Goal: Task Accomplishment & Management: Complete application form

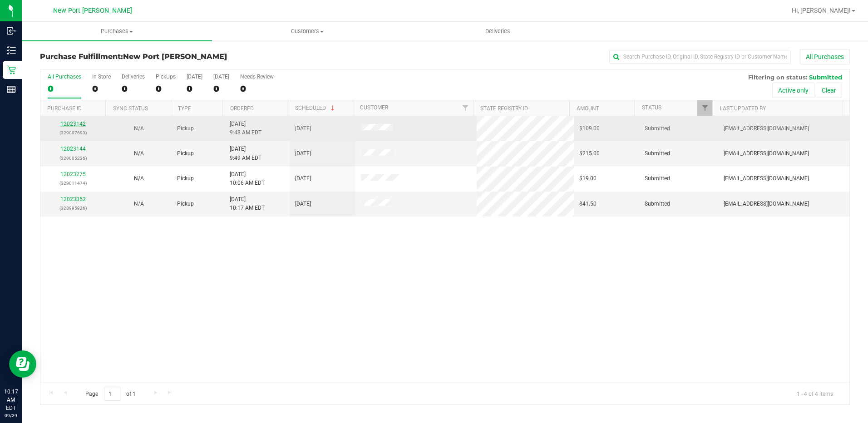
click at [75, 124] on link "12023142" at bounding box center [72, 124] width 25 height 6
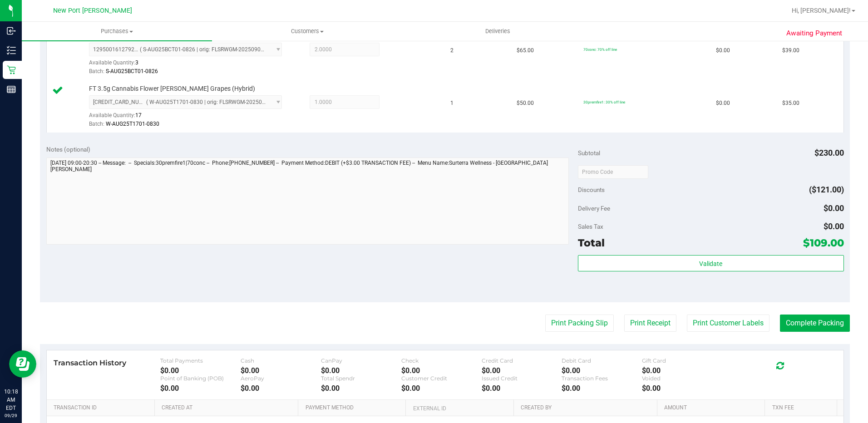
scroll to position [318, 0]
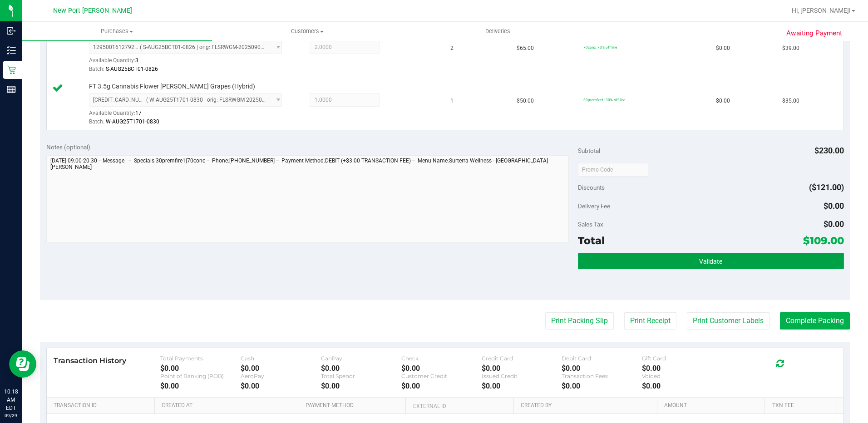
click at [658, 264] on button "Validate" at bounding box center [711, 261] width 266 height 16
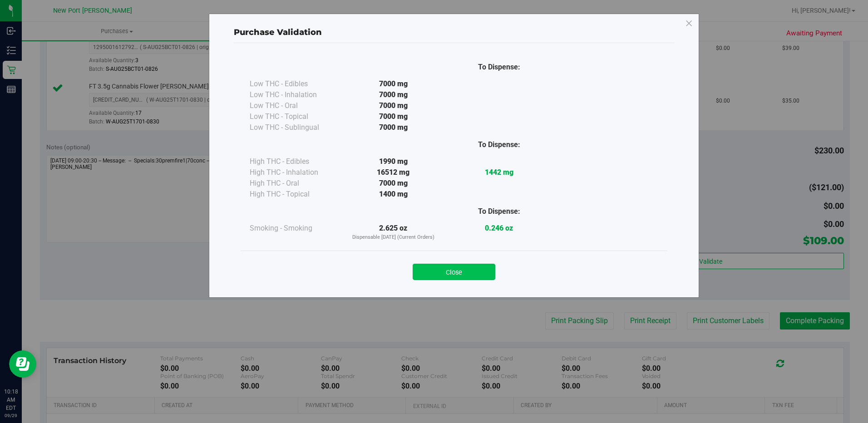
click at [462, 272] on button "Close" at bounding box center [453, 272] width 83 height 16
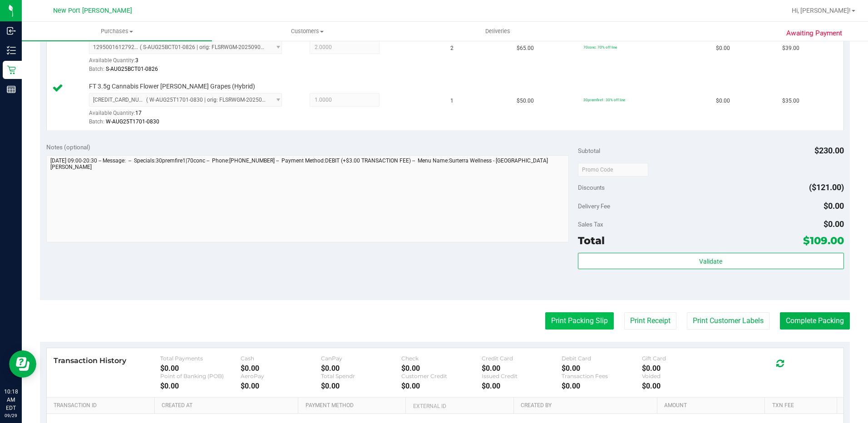
click at [574, 320] on button "Print Packing Slip" at bounding box center [579, 320] width 69 height 17
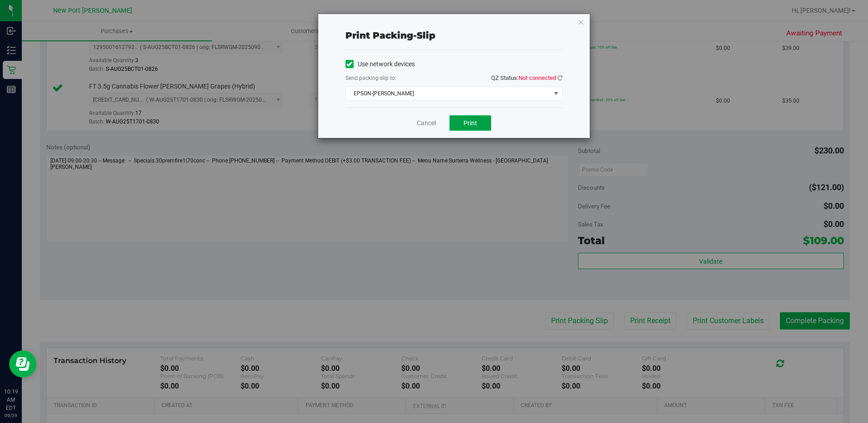
click at [477, 122] on button "Print" at bounding box center [470, 122] width 42 height 15
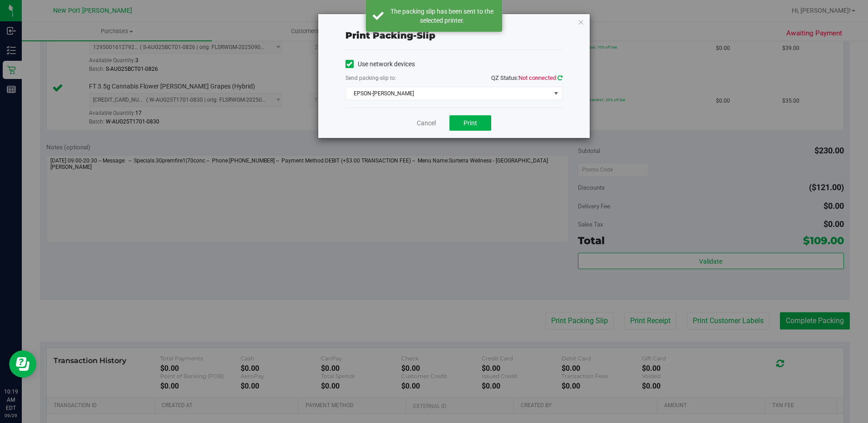
click at [559, 79] on icon at bounding box center [559, 78] width 5 height 6
click at [427, 121] on link "Cancel" at bounding box center [426, 123] width 19 height 10
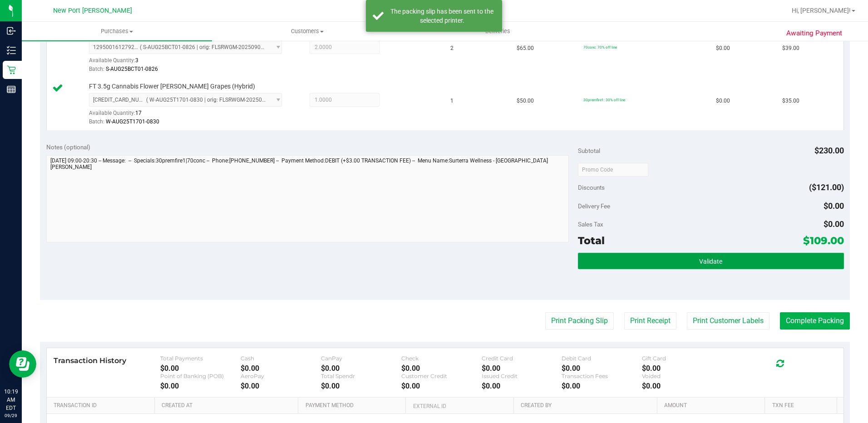
click at [688, 255] on button "Validate" at bounding box center [711, 261] width 266 height 16
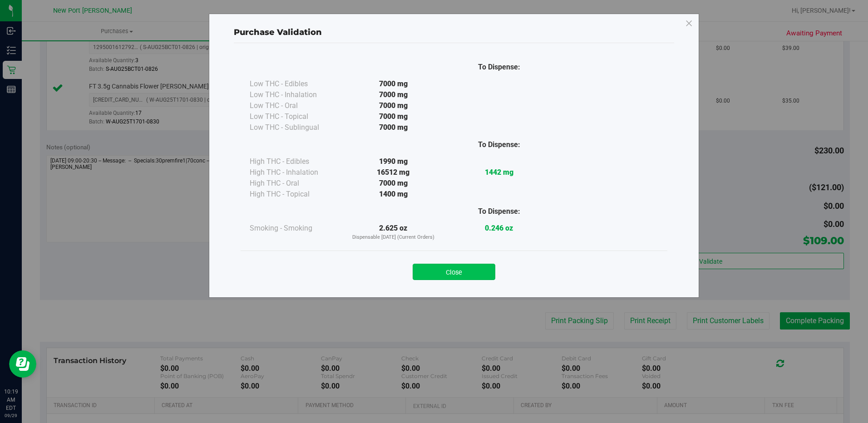
click at [449, 274] on button "Close" at bounding box center [453, 272] width 83 height 16
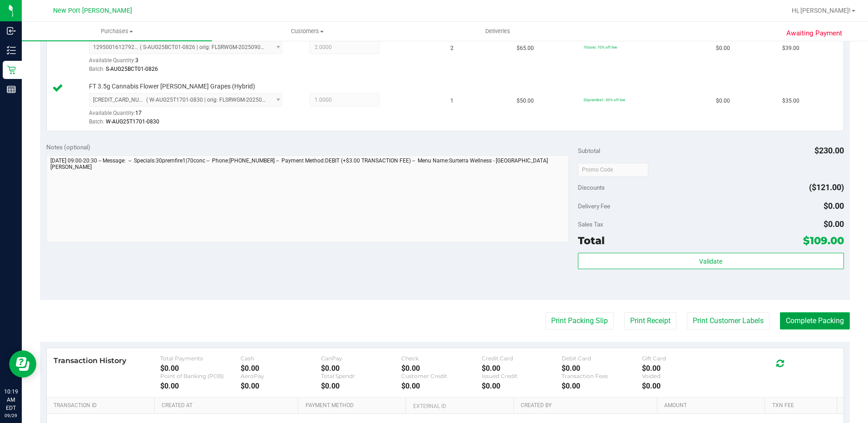
click at [802, 319] on button "Complete Packing" at bounding box center [815, 320] width 70 height 17
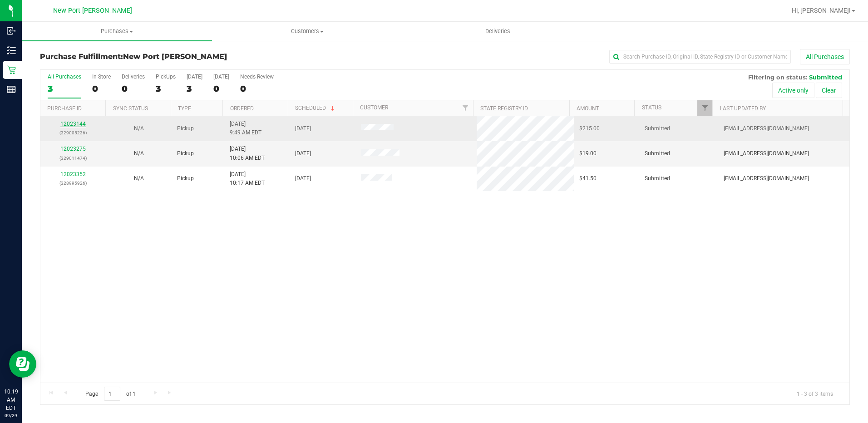
click at [68, 125] on link "12023144" at bounding box center [72, 124] width 25 height 6
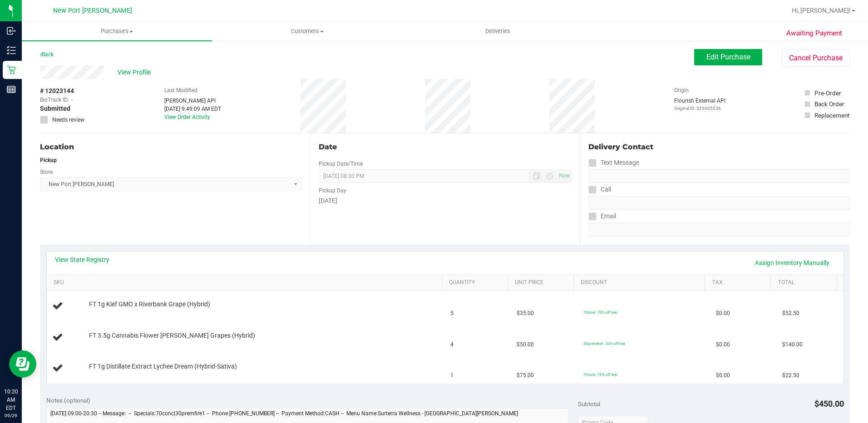
scroll to position [45, 0]
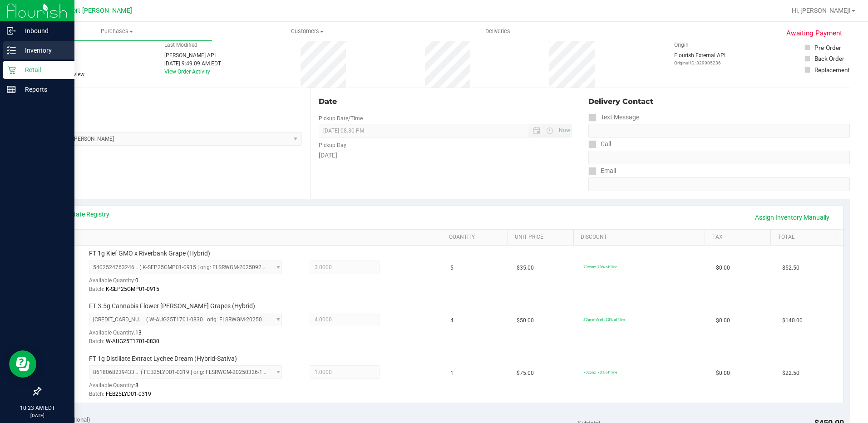
click at [18, 50] on p "Inventory" at bounding box center [43, 50] width 54 height 11
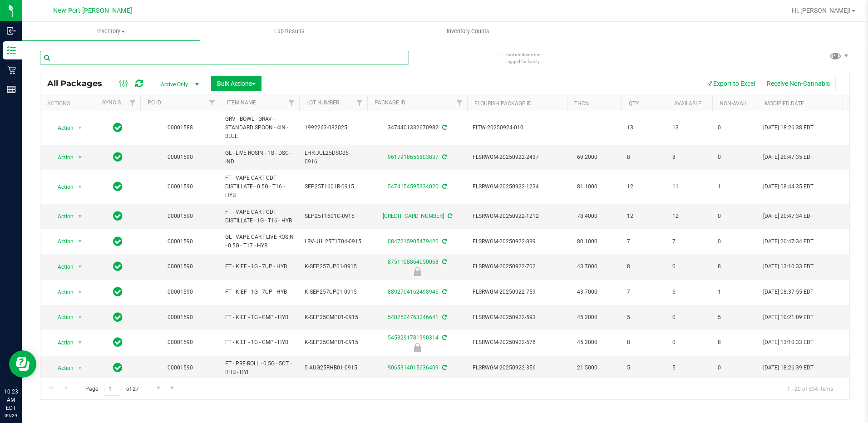
click at [75, 57] on input "text" at bounding box center [224, 58] width 369 height 14
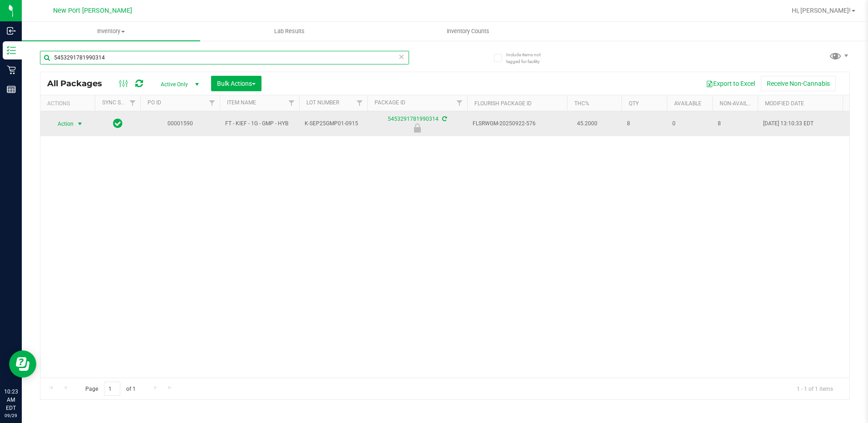
type input "5453291781990314"
click at [80, 126] on span "select" at bounding box center [79, 123] width 7 height 7
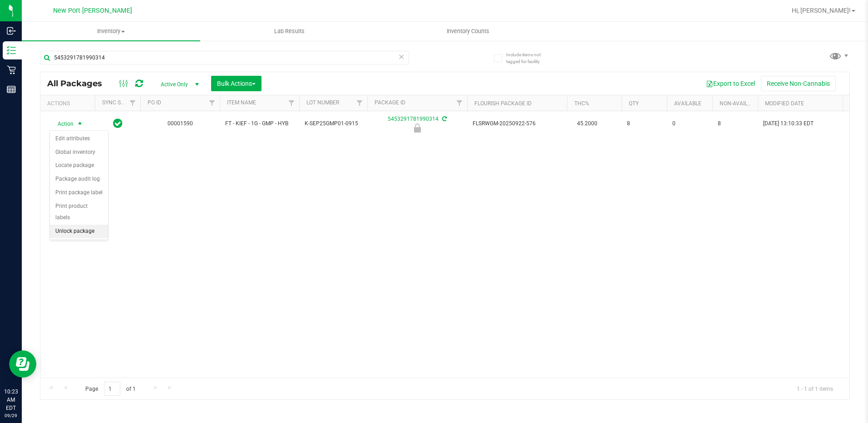
click at [86, 225] on li "Unlock package" at bounding box center [79, 232] width 58 height 14
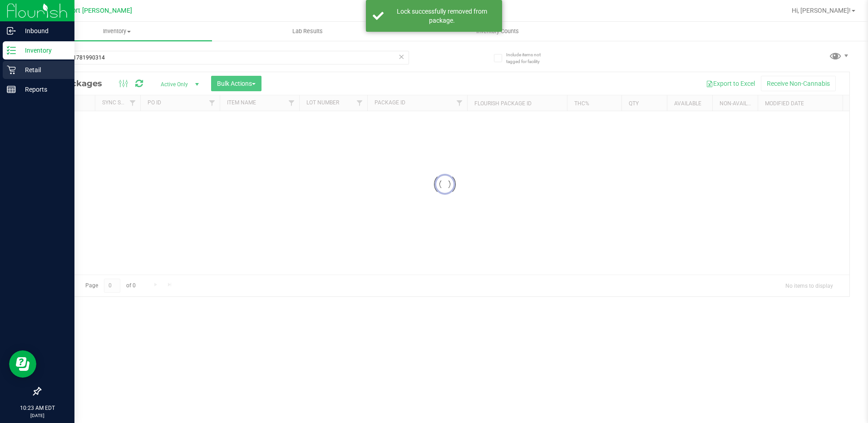
click at [14, 68] on icon at bounding box center [11, 69] width 9 height 9
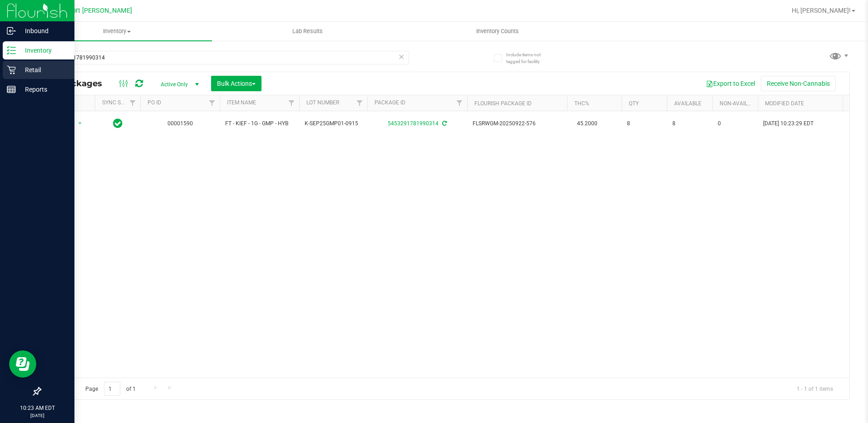
click at [13, 69] on icon at bounding box center [11, 69] width 9 height 9
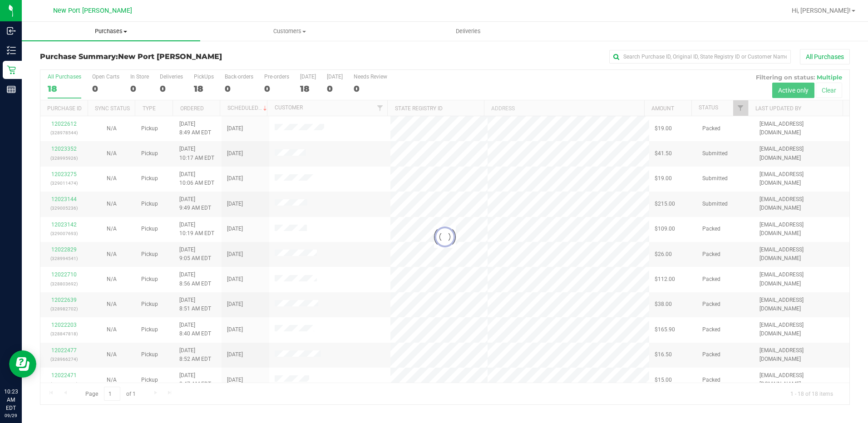
click at [120, 32] on span "Purchases" at bounding box center [111, 31] width 178 height 8
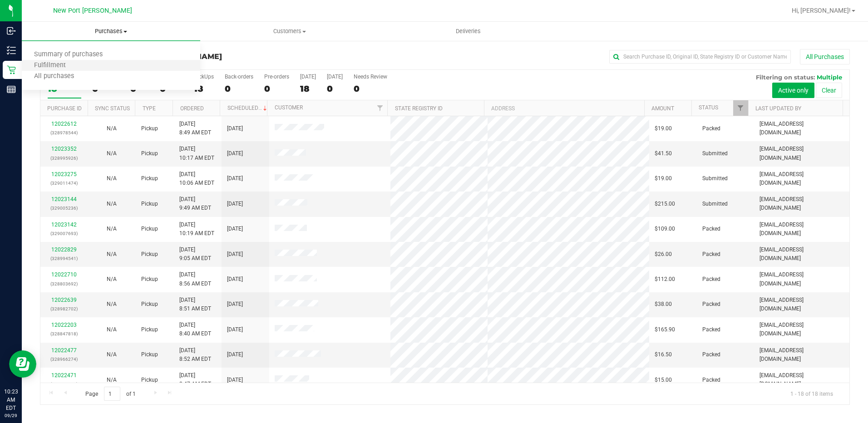
click at [114, 61] on li "Fulfillment" at bounding box center [111, 65] width 178 height 11
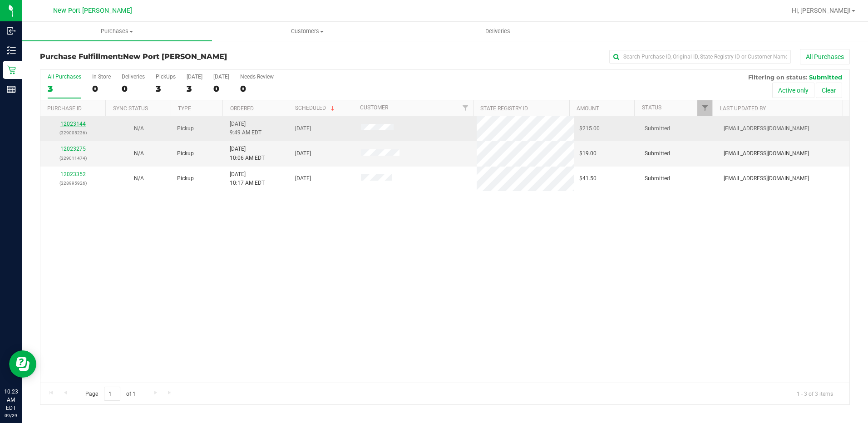
click at [79, 122] on link "12023144" at bounding box center [72, 124] width 25 height 6
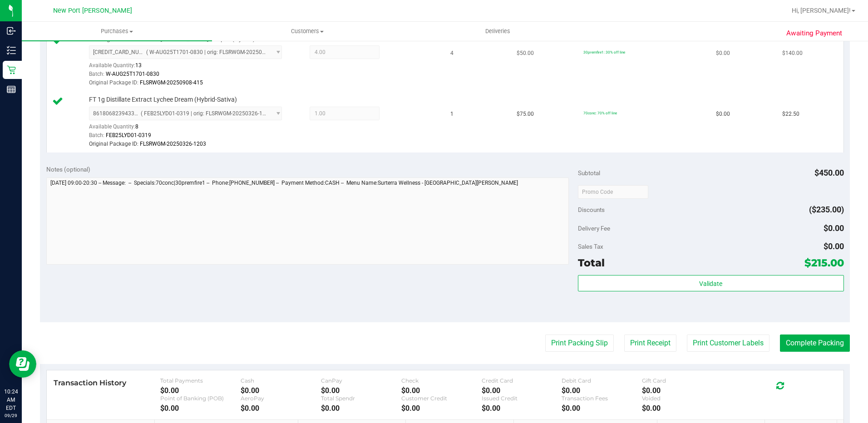
scroll to position [408, 0]
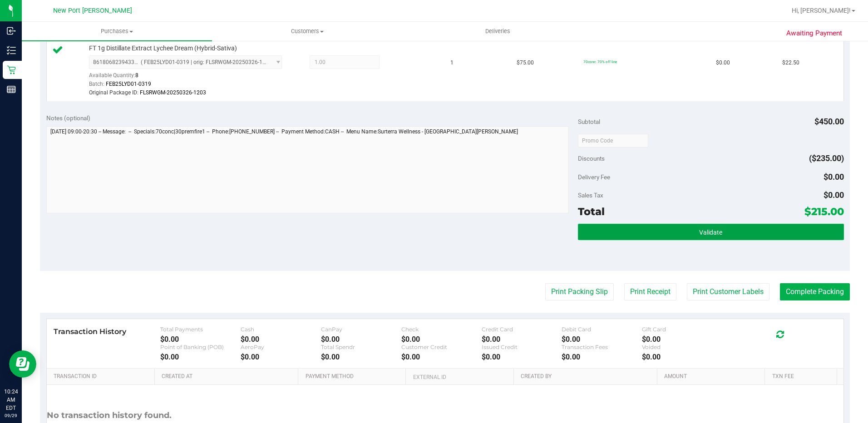
click at [676, 234] on button "Validate" at bounding box center [711, 232] width 266 height 16
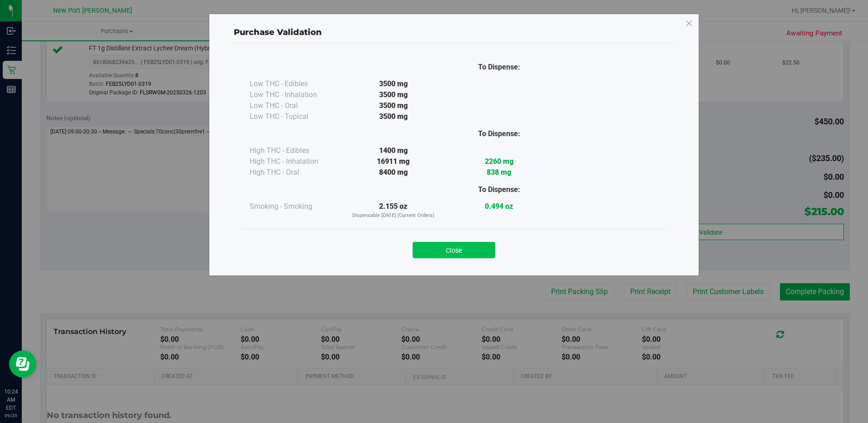
click at [436, 248] on button "Close" at bounding box center [453, 250] width 83 height 16
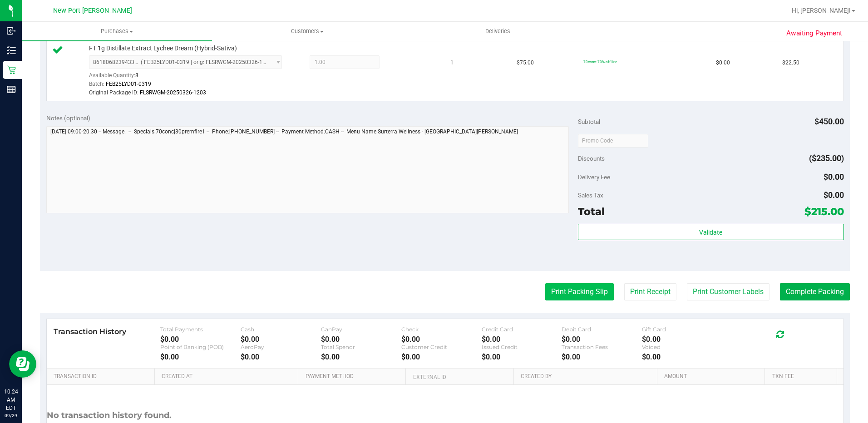
click at [587, 283] on button "Print Packing Slip" at bounding box center [579, 291] width 69 height 17
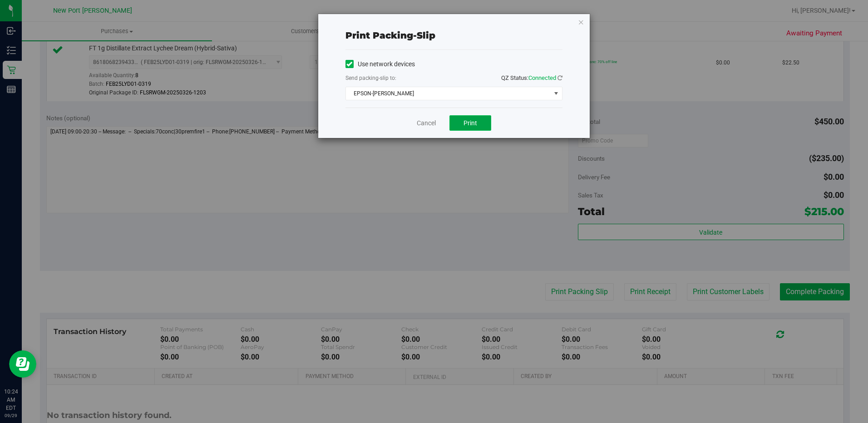
click at [479, 123] on button "Print" at bounding box center [470, 122] width 42 height 15
click at [430, 124] on link "Cancel" at bounding box center [426, 123] width 19 height 10
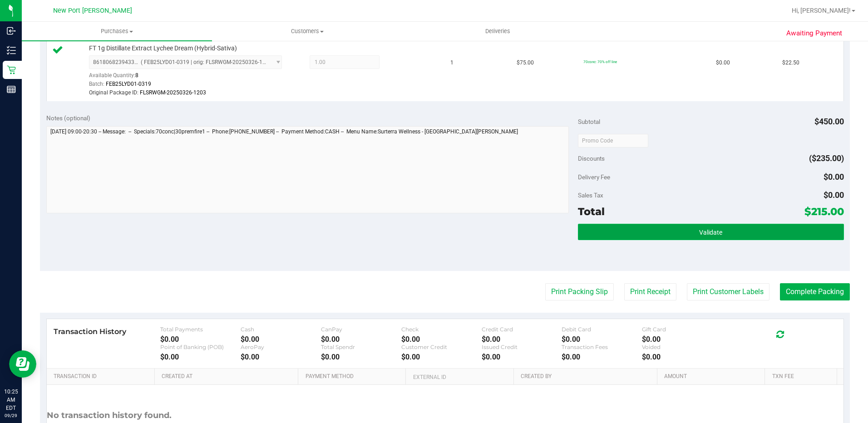
click at [714, 230] on span "Validate" at bounding box center [710, 232] width 23 height 7
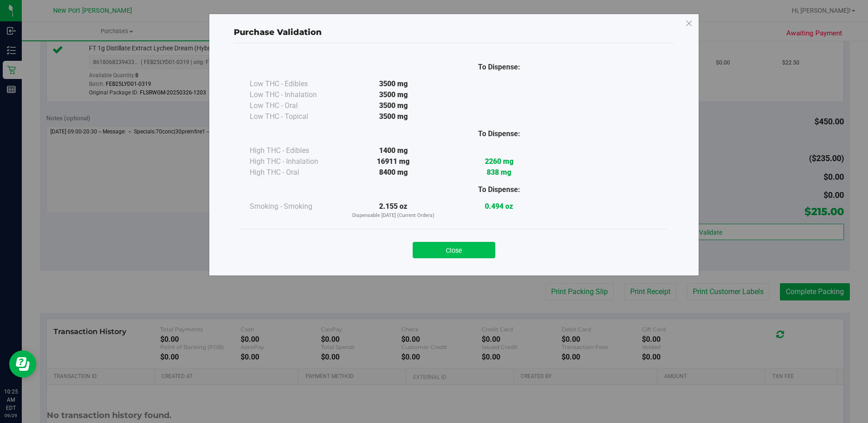
click at [474, 247] on button "Close" at bounding box center [453, 250] width 83 height 16
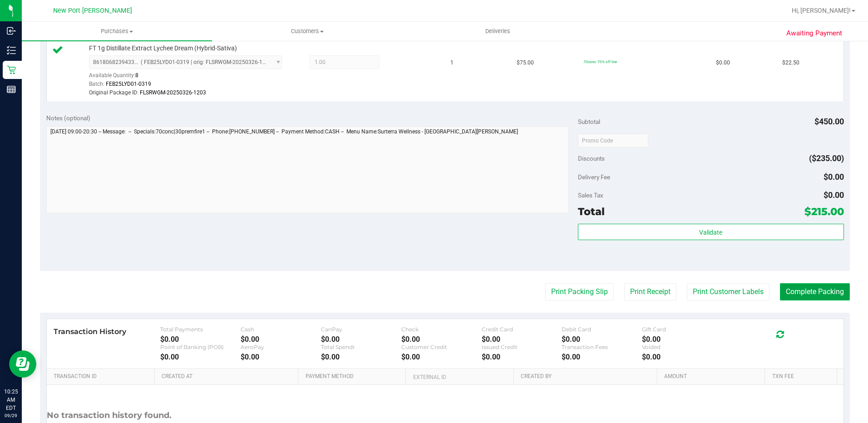
click at [813, 295] on button "Complete Packing" at bounding box center [815, 291] width 70 height 17
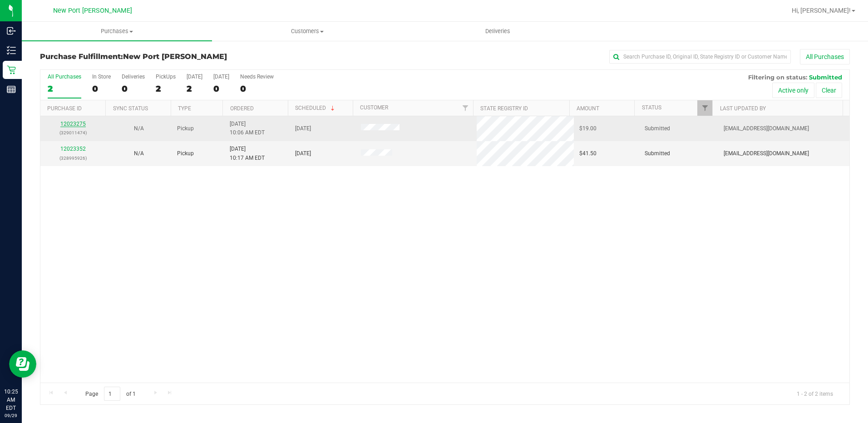
click at [74, 124] on link "12023275" at bounding box center [72, 124] width 25 height 6
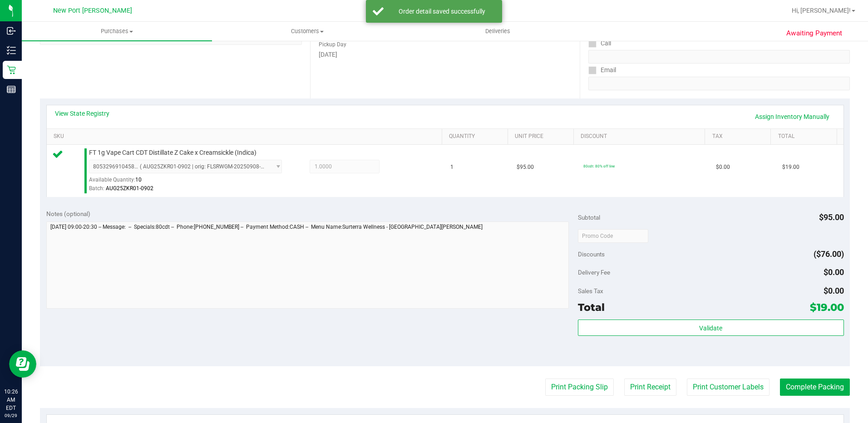
scroll to position [182, 0]
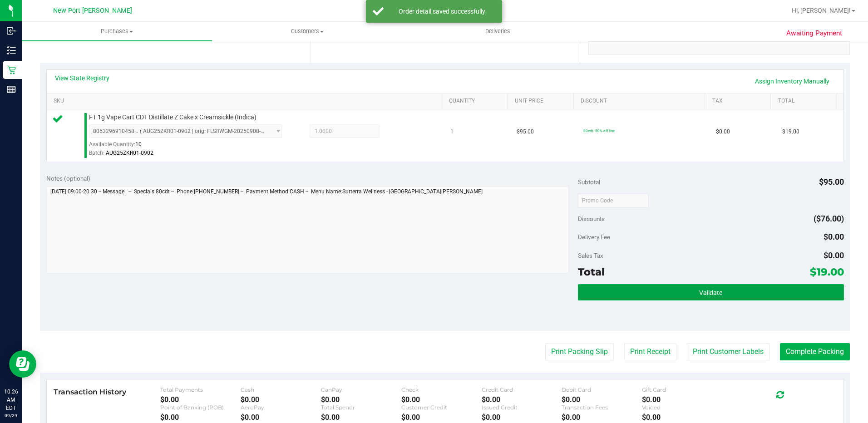
click at [668, 298] on button "Validate" at bounding box center [711, 292] width 266 height 16
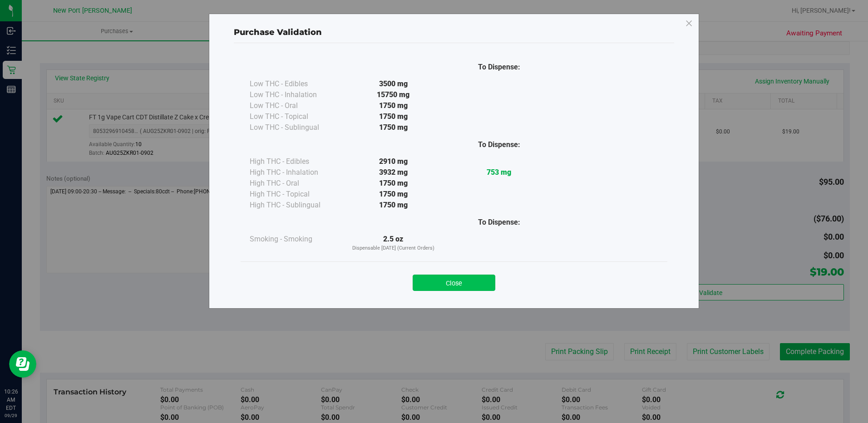
click at [456, 282] on button "Close" at bounding box center [453, 283] width 83 height 16
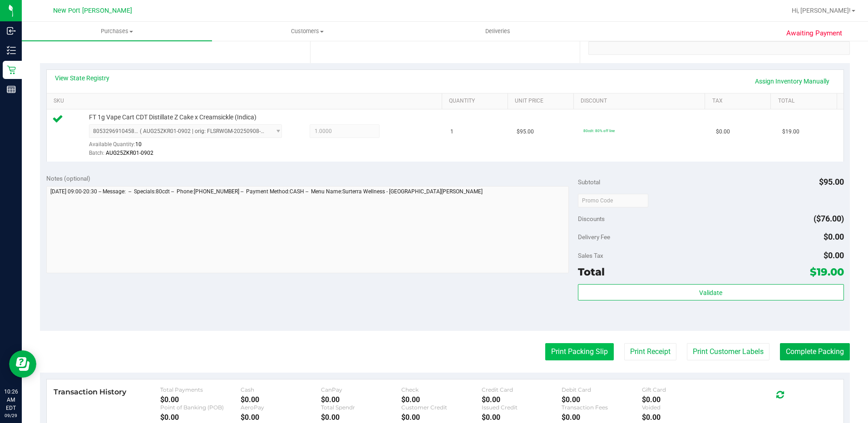
click at [573, 357] on button "Print Packing Slip" at bounding box center [579, 351] width 69 height 17
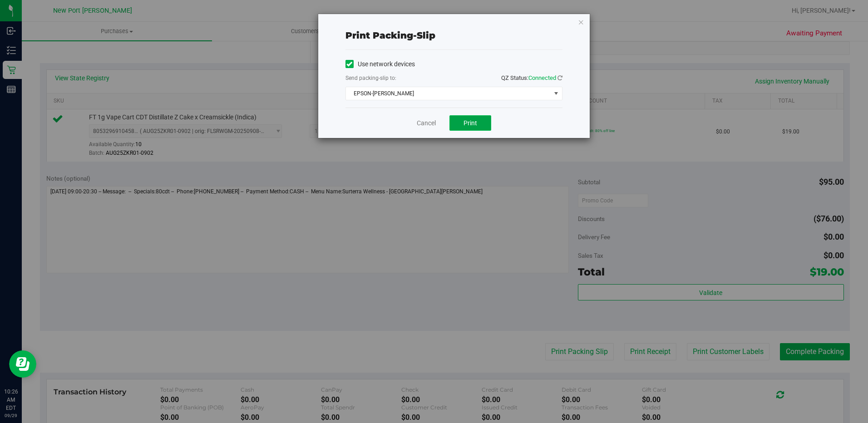
click at [472, 118] on button "Print" at bounding box center [470, 122] width 42 height 15
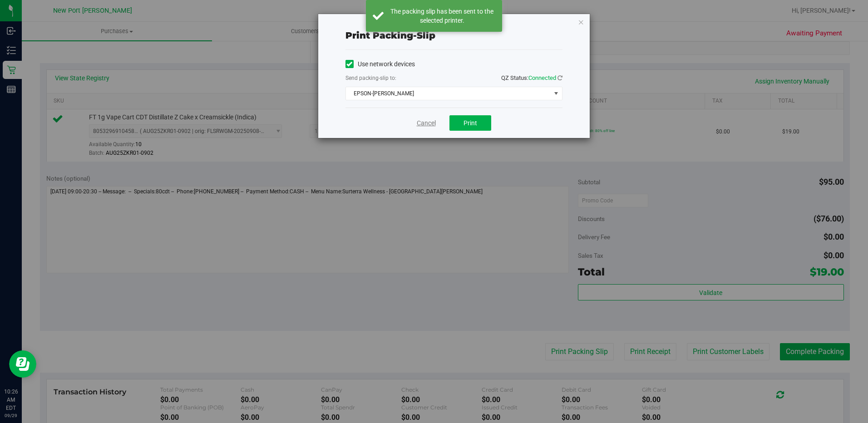
click at [425, 122] on link "Cancel" at bounding box center [426, 123] width 19 height 10
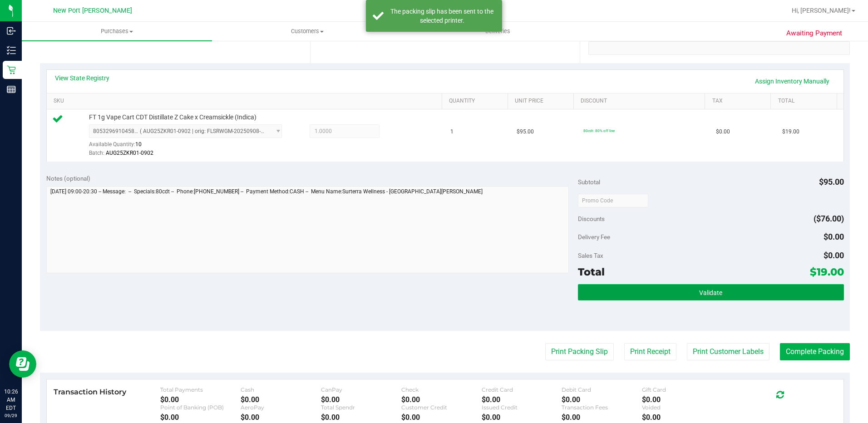
click at [656, 291] on button "Validate" at bounding box center [711, 292] width 266 height 16
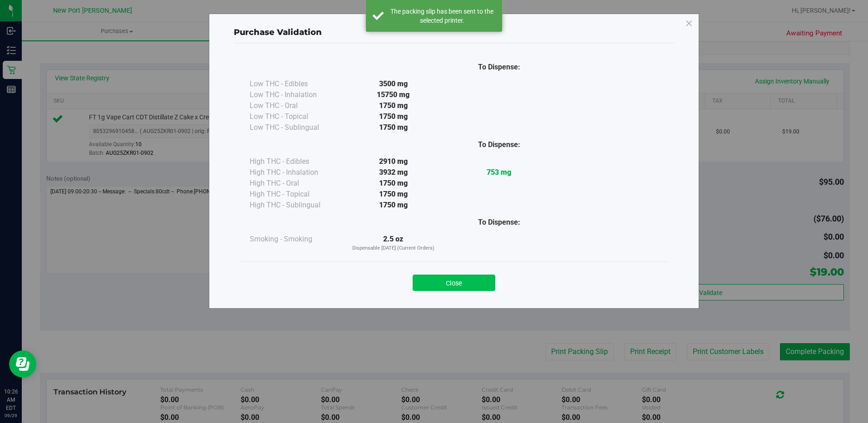
click at [459, 285] on button "Close" at bounding box center [453, 283] width 83 height 16
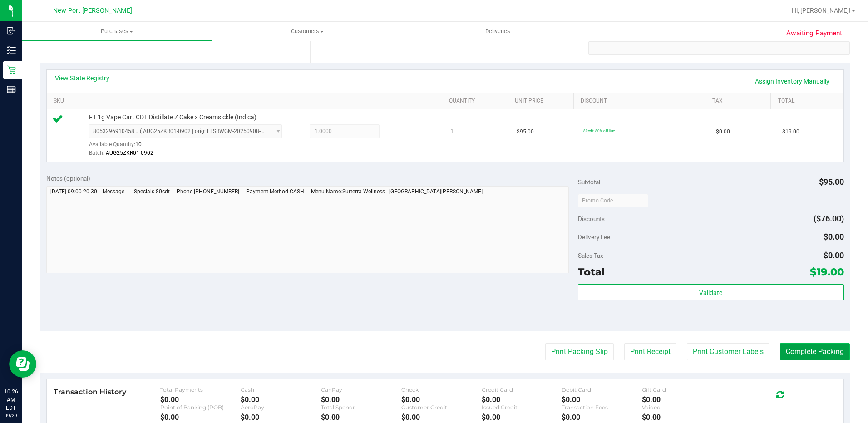
click at [793, 351] on button "Complete Packing" at bounding box center [815, 351] width 70 height 17
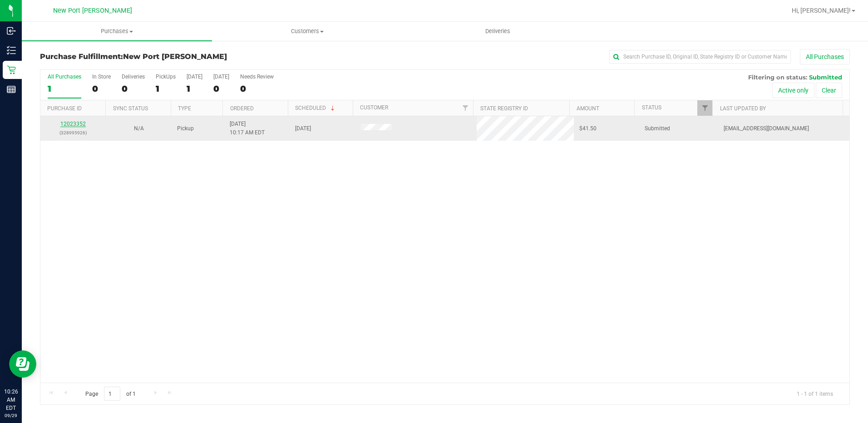
click at [72, 125] on link "12023352" at bounding box center [72, 124] width 25 height 6
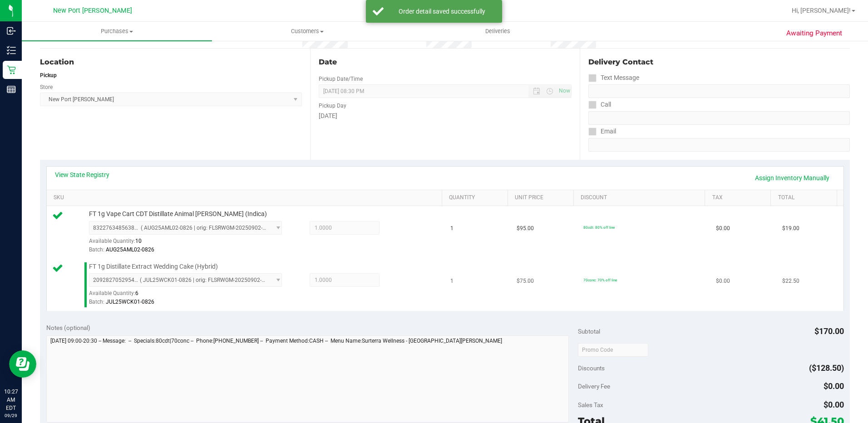
scroll to position [182, 0]
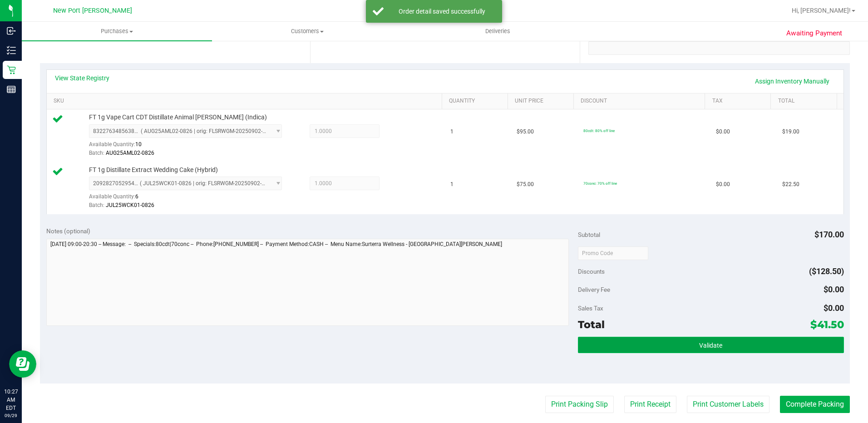
click at [690, 349] on button "Validate" at bounding box center [711, 345] width 266 height 16
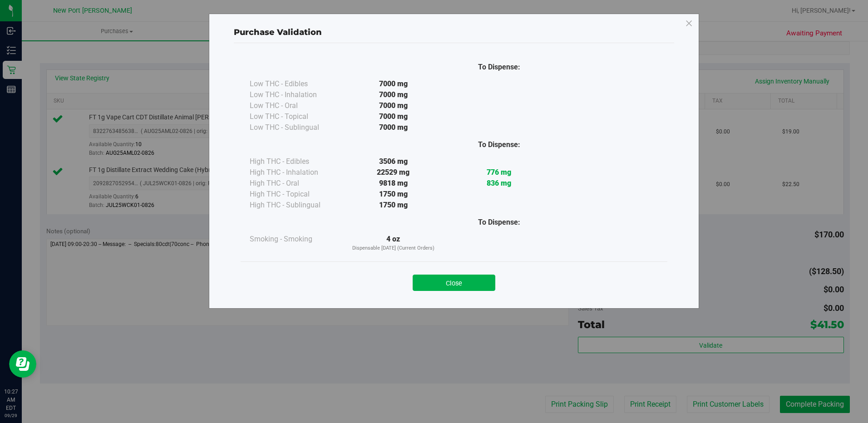
click at [471, 282] on button "Close" at bounding box center [453, 283] width 83 height 16
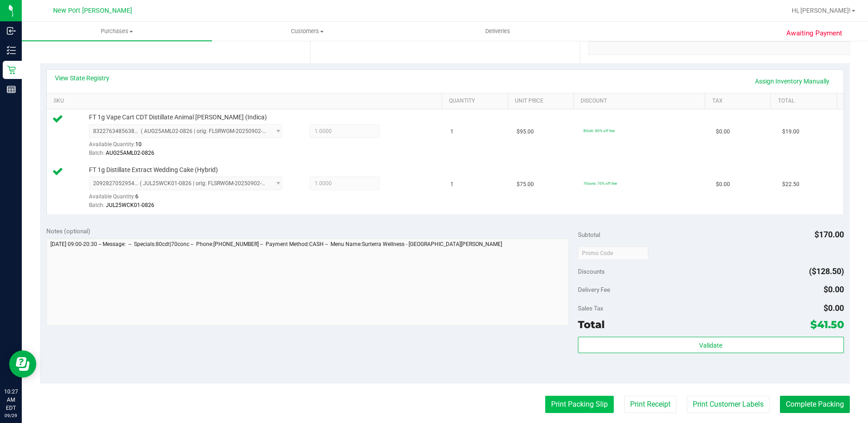
click at [550, 404] on button "Print Packing Slip" at bounding box center [579, 404] width 69 height 17
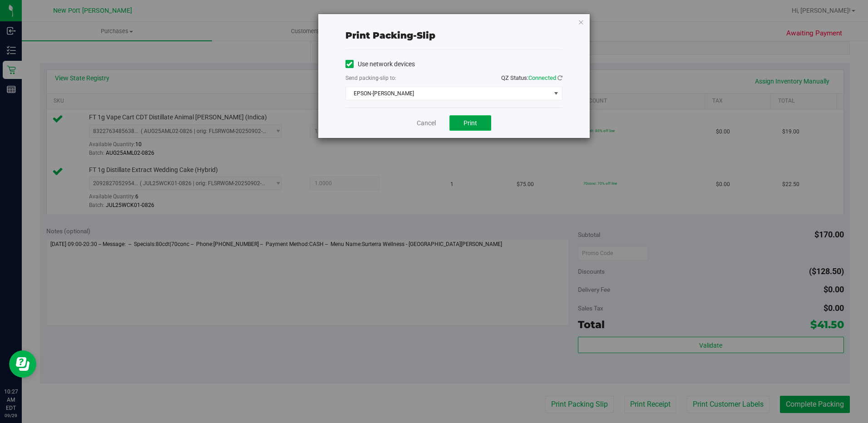
click at [471, 124] on span "Print" at bounding box center [470, 122] width 14 height 7
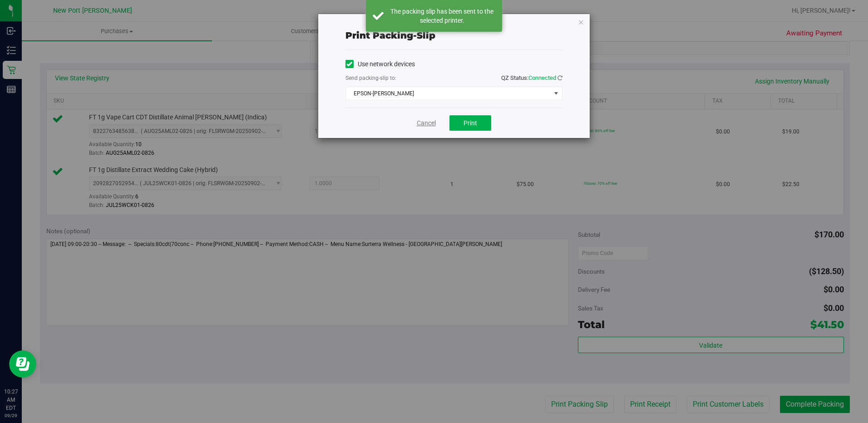
click at [425, 121] on link "Cancel" at bounding box center [426, 123] width 19 height 10
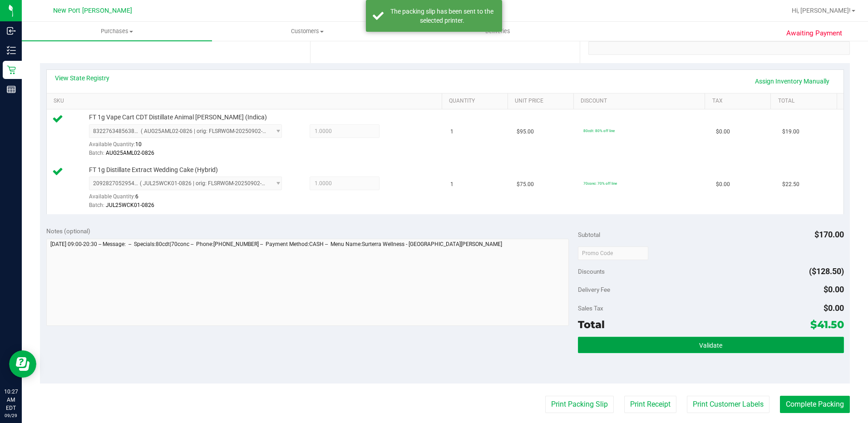
click at [661, 344] on button "Validate" at bounding box center [711, 345] width 266 height 16
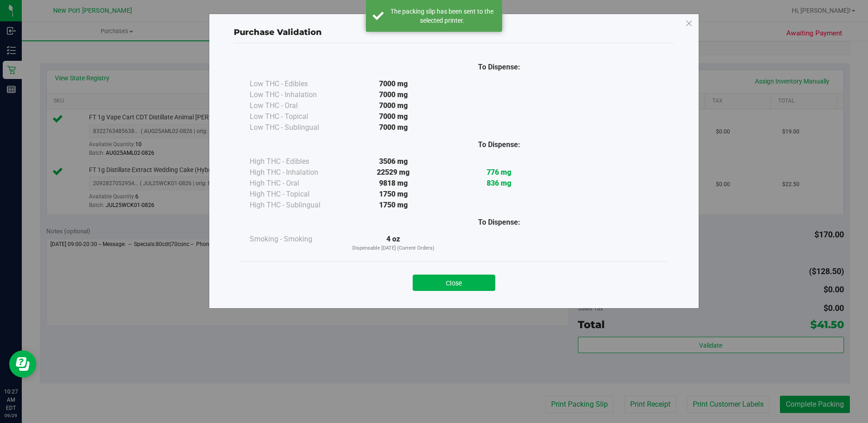
click at [459, 281] on button "Close" at bounding box center [453, 283] width 83 height 16
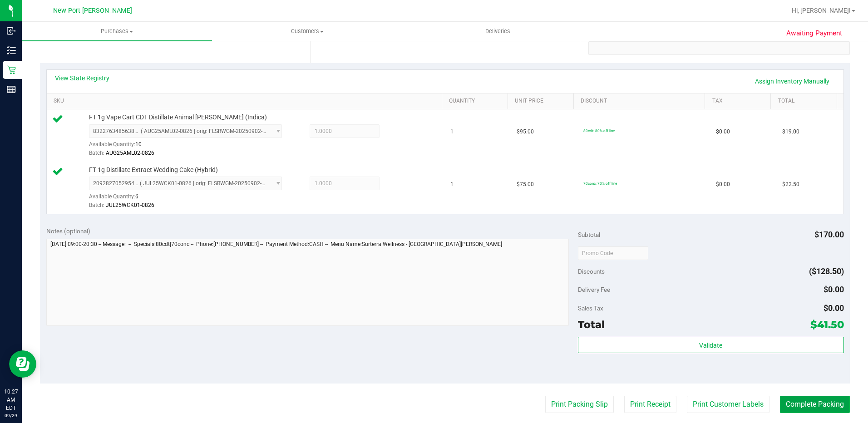
click at [800, 402] on button "Complete Packing" at bounding box center [815, 404] width 70 height 17
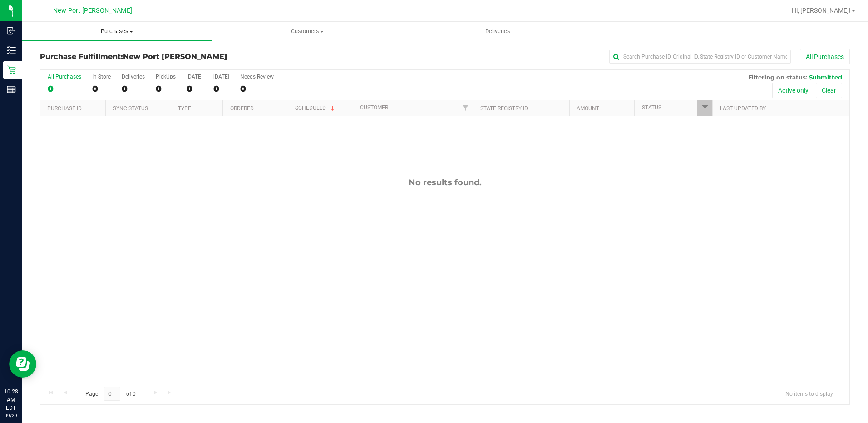
click at [116, 34] on span "Purchases" at bounding box center [117, 31] width 190 height 8
click at [108, 69] on li "Fulfillment" at bounding box center [117, 65] width 190 height 11
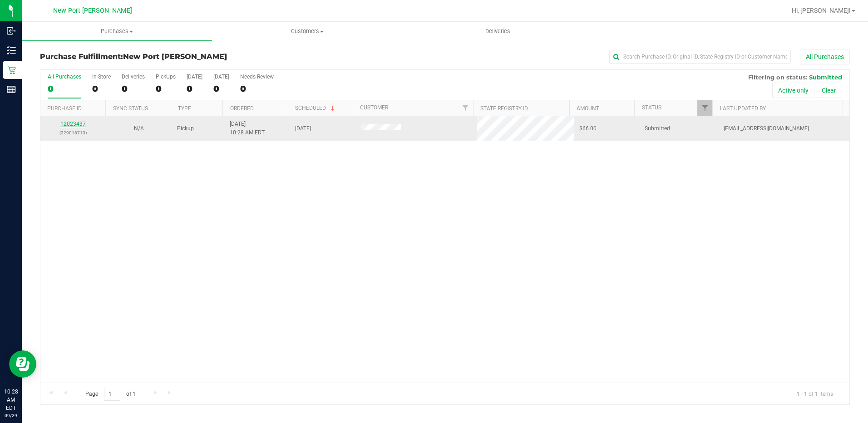
click at [72, 123] on link "12023437" at bounding box center [72, 124] width 25 height 6
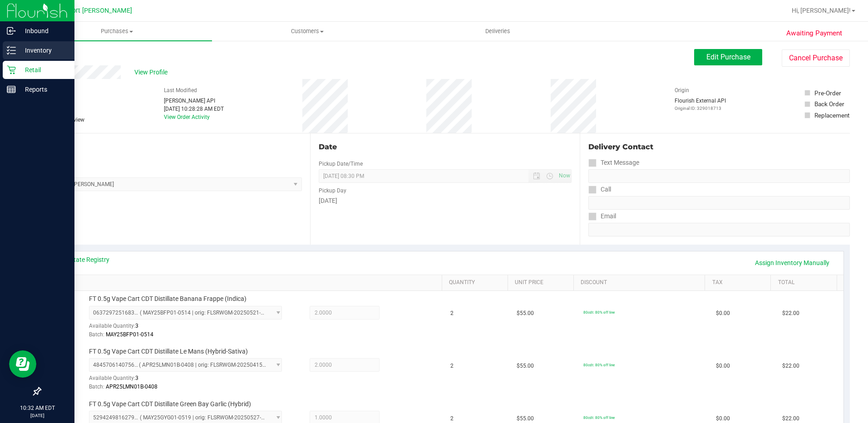
click at [10, 48] on icon at bounding box center [11, 50] width 9 height 9
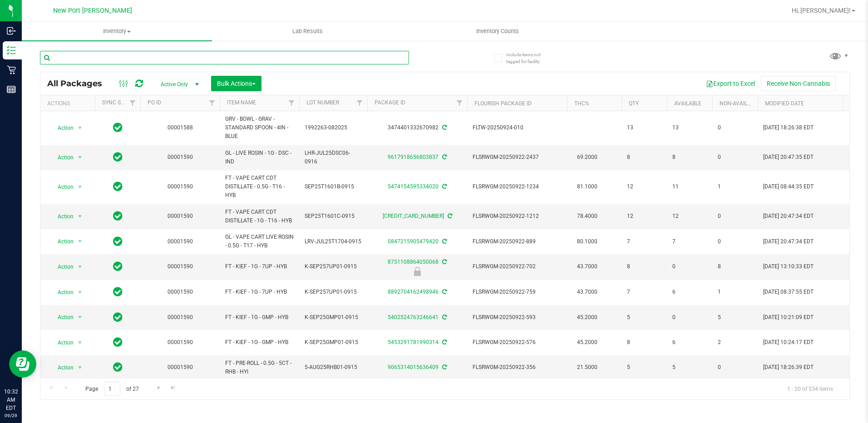
click at [79, 59] on input "text" at bounding box center [224, 58] width 369 height 14
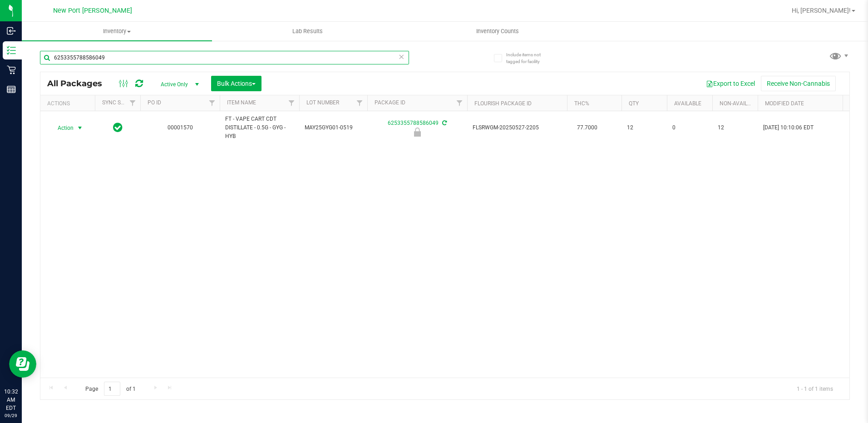
type input "6253355788586049"
click at [79, 129] on span "select" at bounding box center [79, 127] width 7 height 7
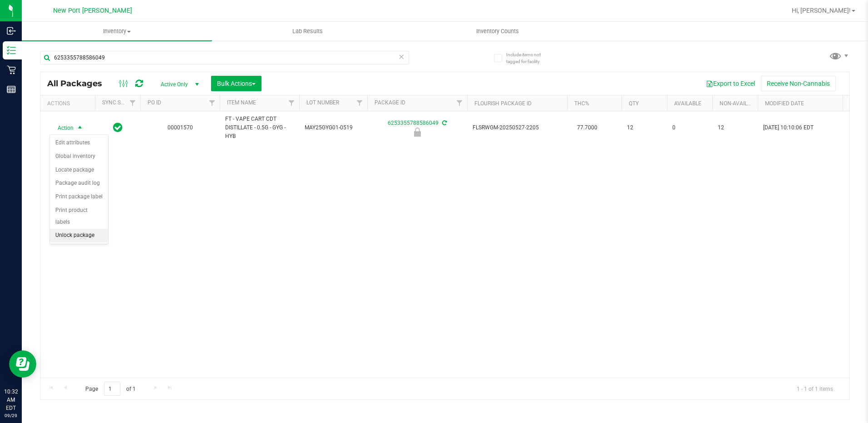
click at [90, 229] on li "Unlock package" at bounding box center [79, 236] width 58 height 14
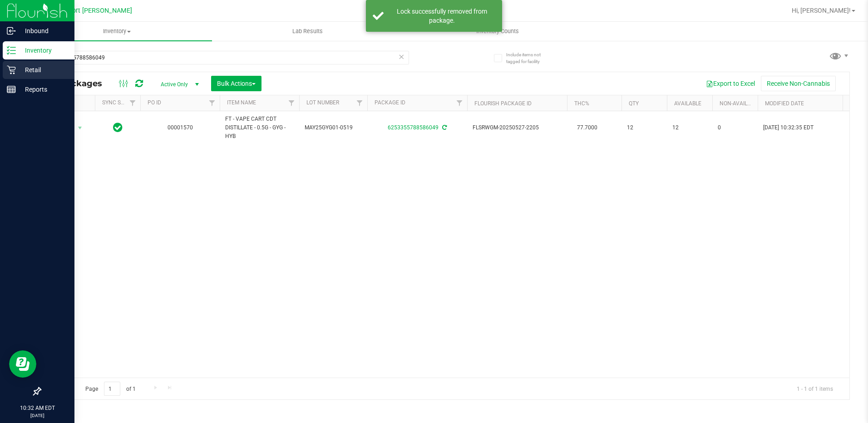
click at [12, 69] on icon at bounding box center [11, 69] width 9 height 9
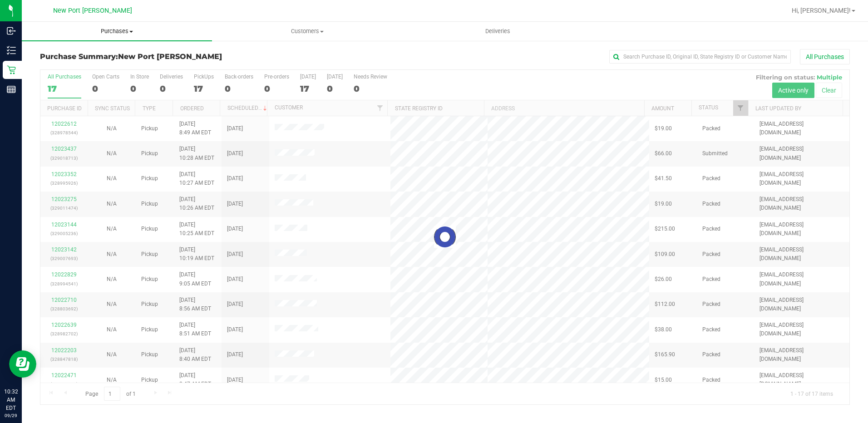
click at [123, 31] on span "Purchases" at bounding box center [117, 31] width 190 height 8
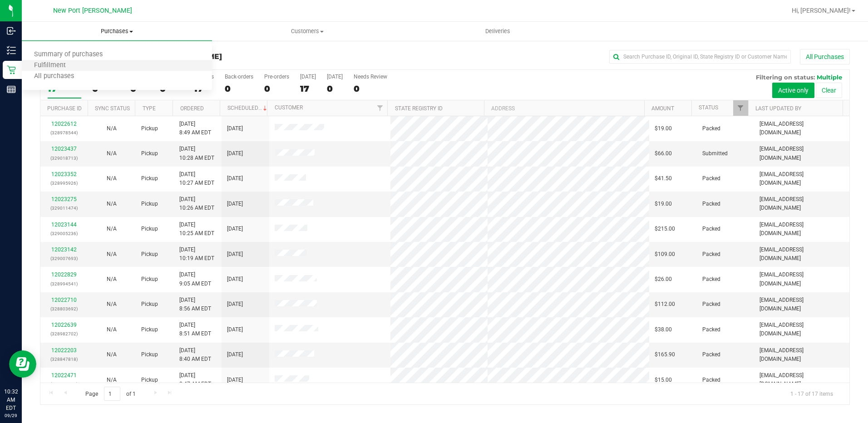
click at [107, 65] on li "Fulfillment" at bounding box center [117, 65] width 190 height 11
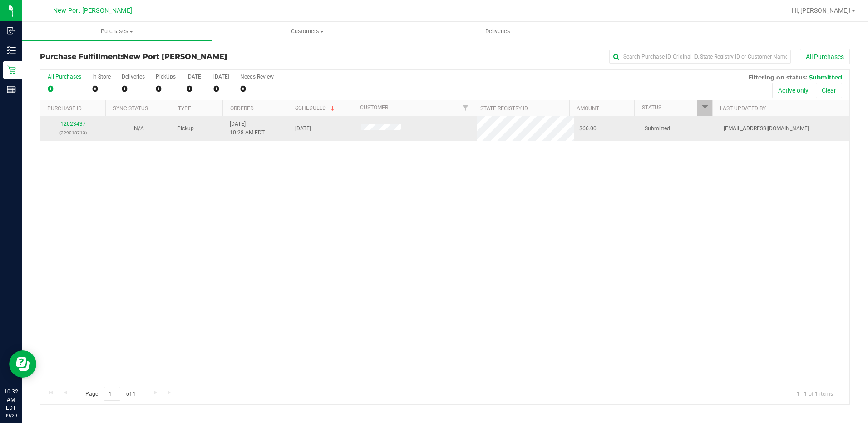
click at [75, 123] on link "12023437" at bounding box center [72, 124] width 25 height 6
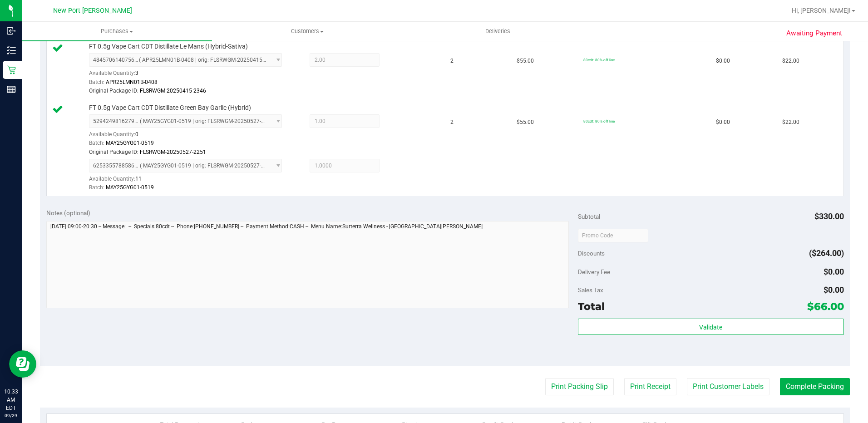
scroll to position [318, 0]
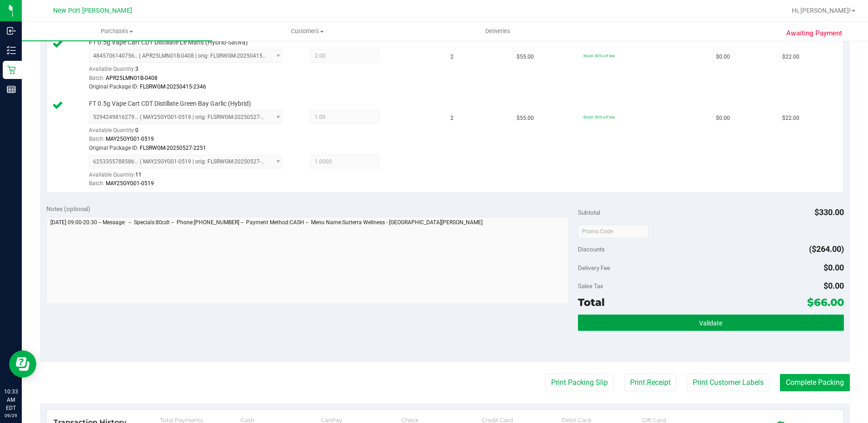
click at [651, 326] on button "Validate" at bounding box center [711, 322] width 266 height 16
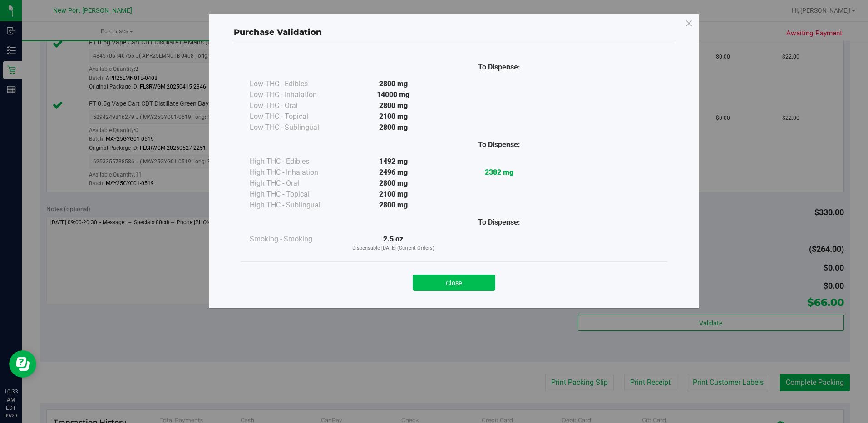
click at [485, 281] on button "Close" at bounding box center [453, 283] width 83 height 16
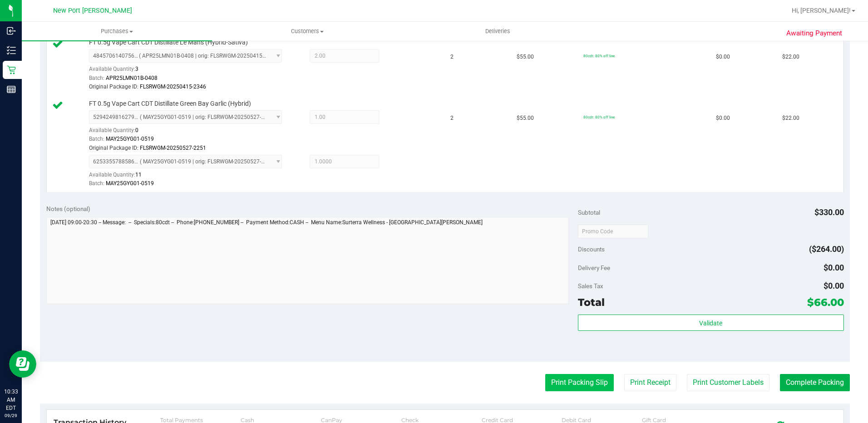
click at [566, 387] on button "Print Packing Slip" at bounding box center [579, 382] width 69 height 17
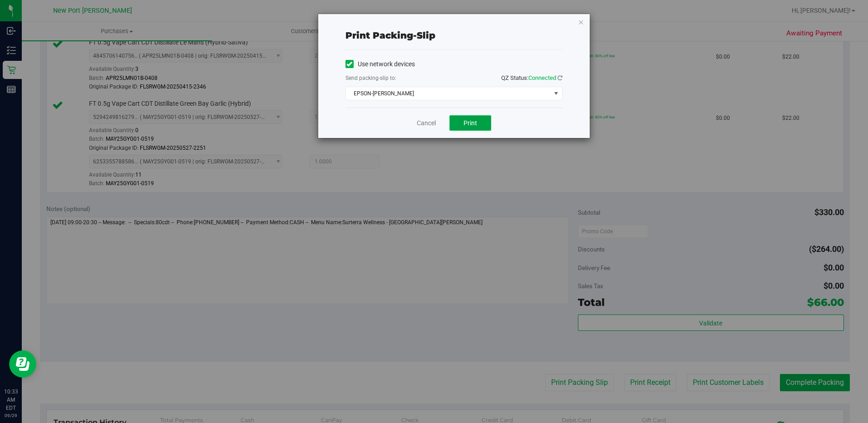
click at [473, 125] on span "Print" at bounding box center [470, 122] width 14 height 7
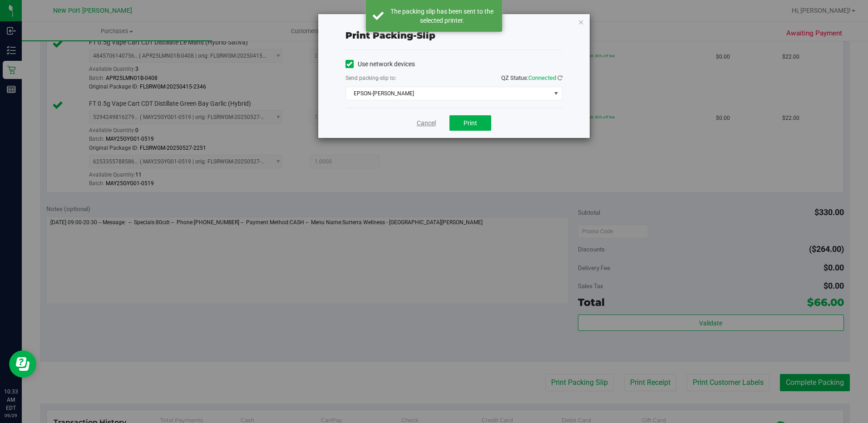
click at [423, 121] on link "Cancel" at bounding box center [426, 123] width 19 height 10
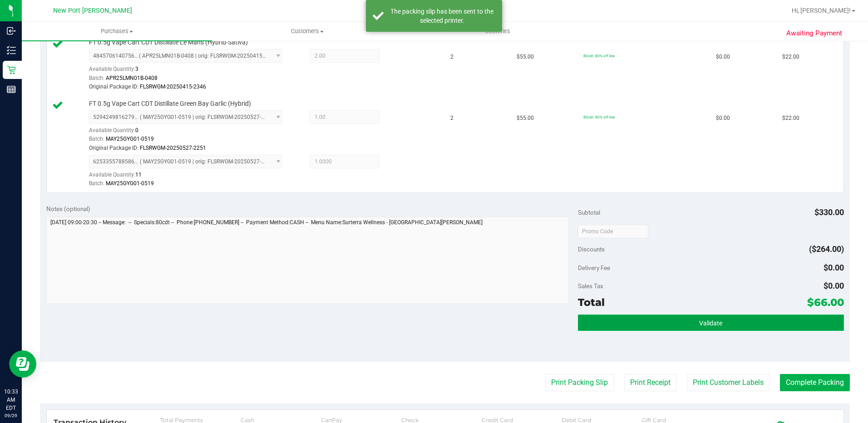
click at [641, 327] on button "Validate" at bounding box center [711, 322] width 266 height 16
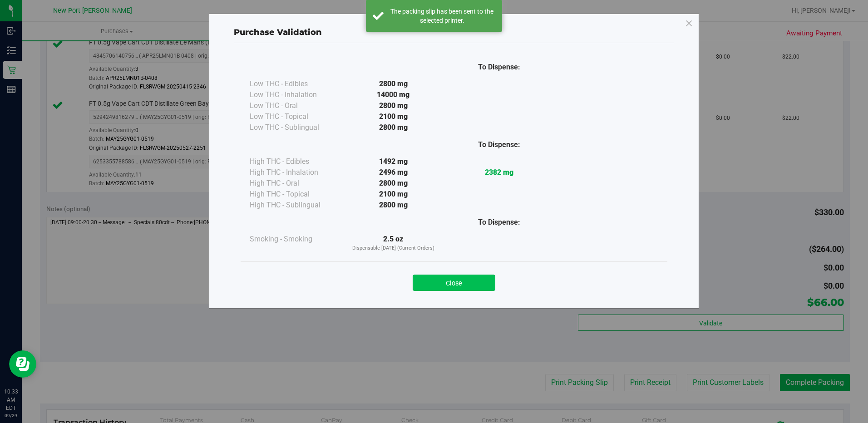
click at [489, 280] on button "Close" at bounding box center [453, 283] width 83 height 16
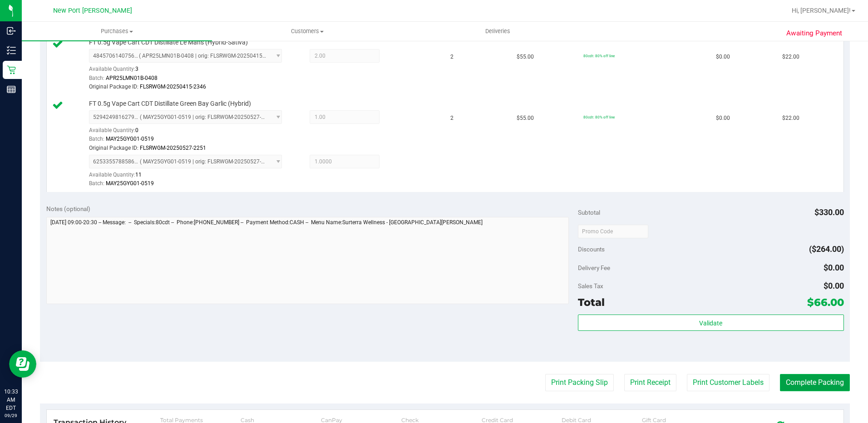
click at [810, 383] on button "Complete Packing" at bounding box center [815, 382] width 70 height 17
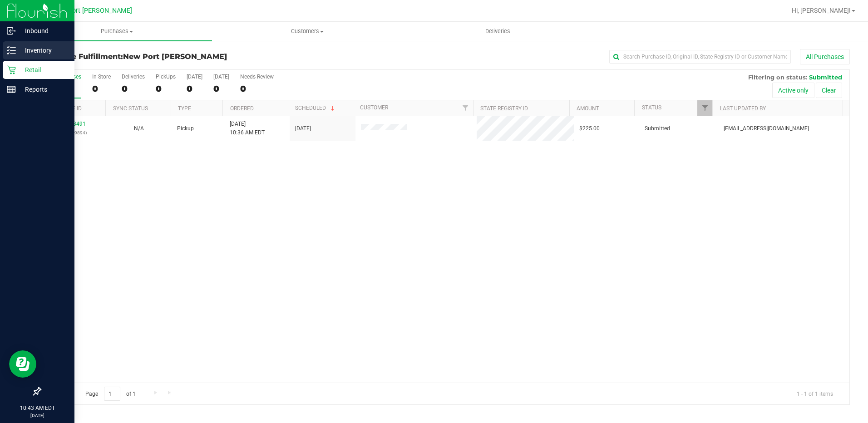
click at [10, 52] on icon at bounding box center [11, 50] width 9 height 9
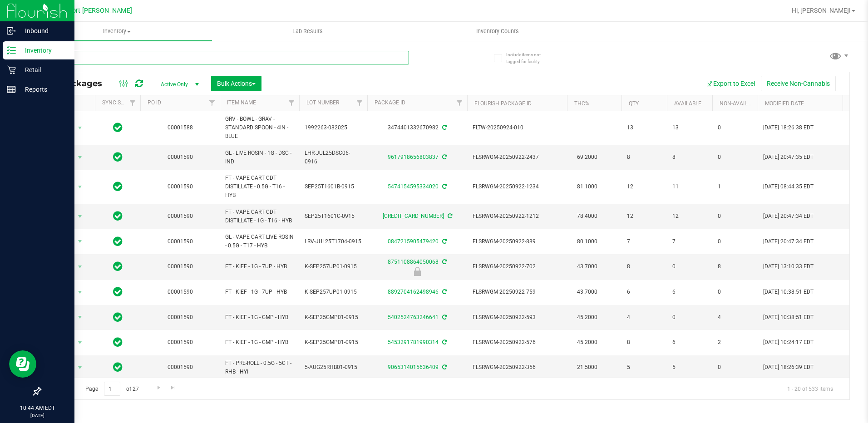
click at [81, 59] on input "text" at bounding box center [224, 58] width 369 height 14
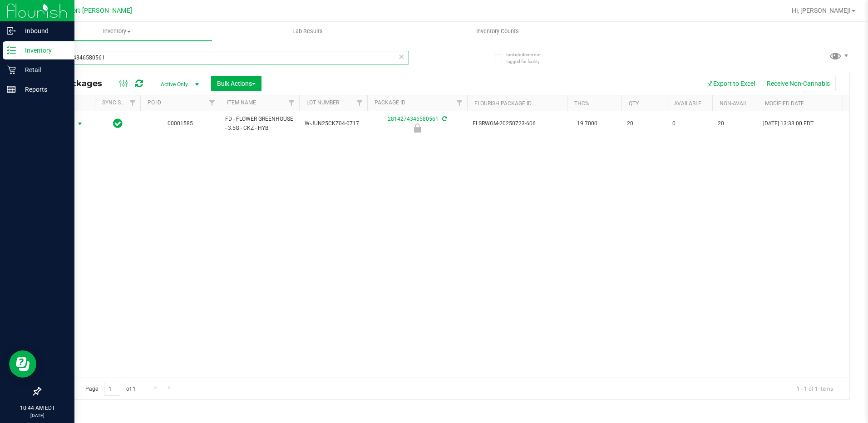
type input "2814274346580561"
click at [79, 123] on span "select" at bounding box center [79, 123] width 7 height 7
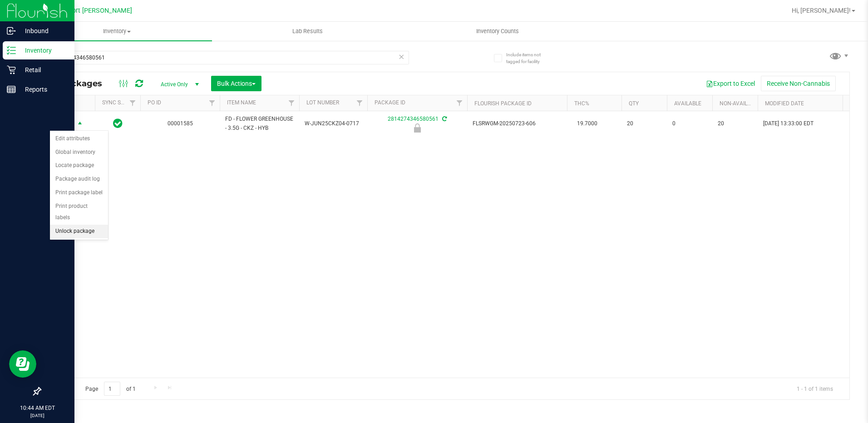
click at [85, 225] on li "Unlock package" at bounding box center [79, 232] width 58 height 14
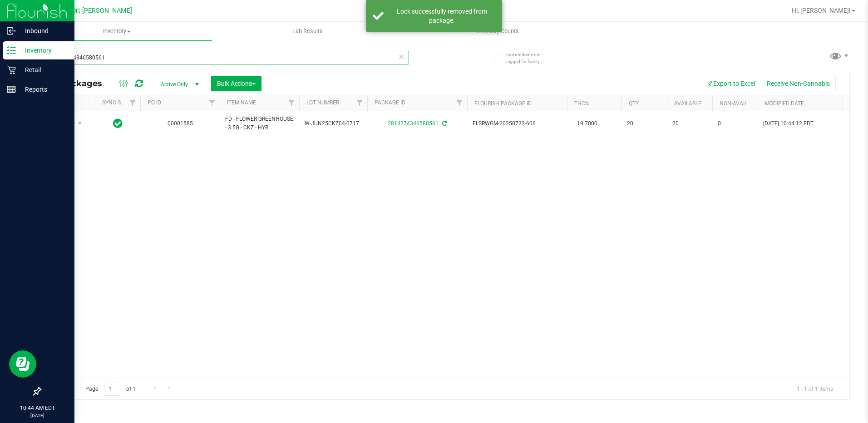
click at [53, 55] on input "2814274346580561" at bounding box center [224, 58] width 369 height 14
type input "1"
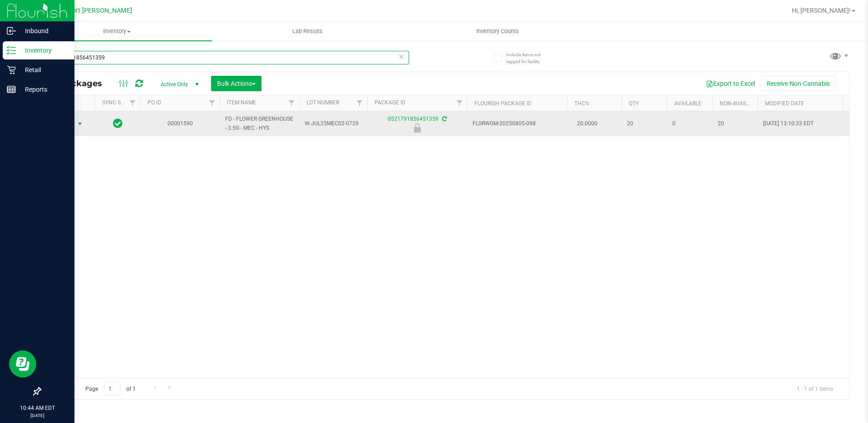
type input "0521791856451359"
click at [78, 125] on span "select" at bounding box center [79, 123] width 7 height 7
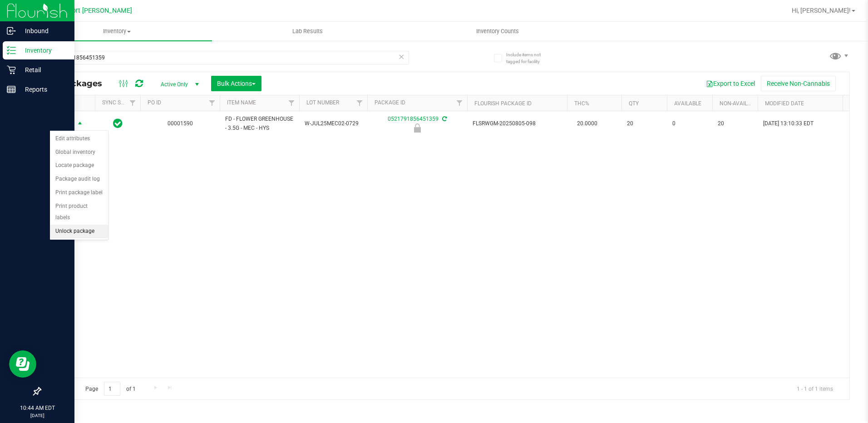
click at [87, 225] on li "Unlock package" at bounding box center [79, 232] width 58 height 14
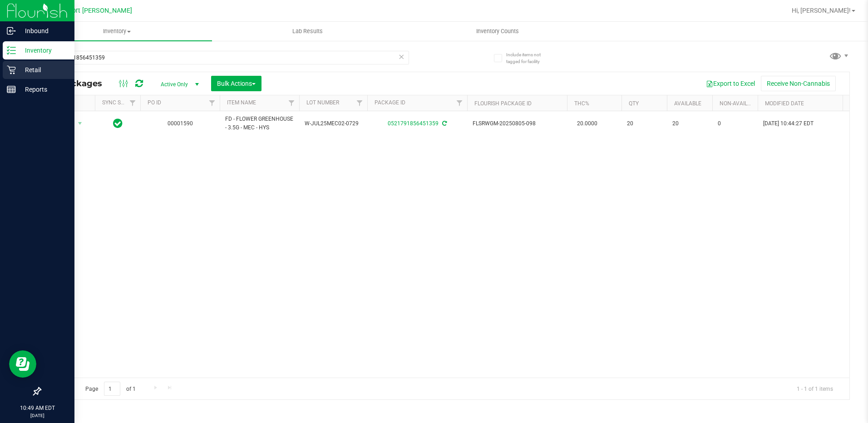
click at [10, 69] on icon at bounding box center [11, 70] width 9 height 9
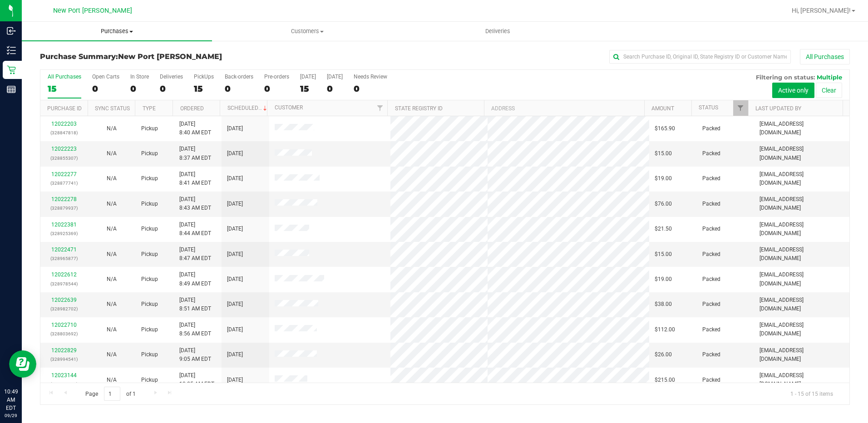
click at [123, 31] on span "Purchases" at bounding box center [117, 31] width 190 height 8
click at [113, 65] on li "Fulfillment" at bounding box center [117, 65] width 190 height 11
